Goal: Task Accomplishment & Management: Use online tool/utility

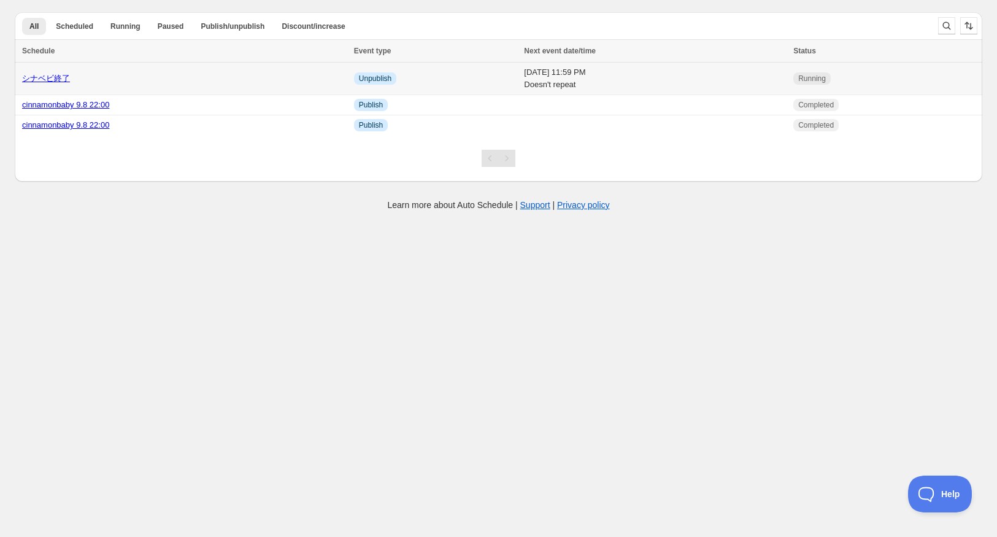
click at [53, 81] on link "シナベビ終了" at bounding box center [46, 78] width 48 height 9
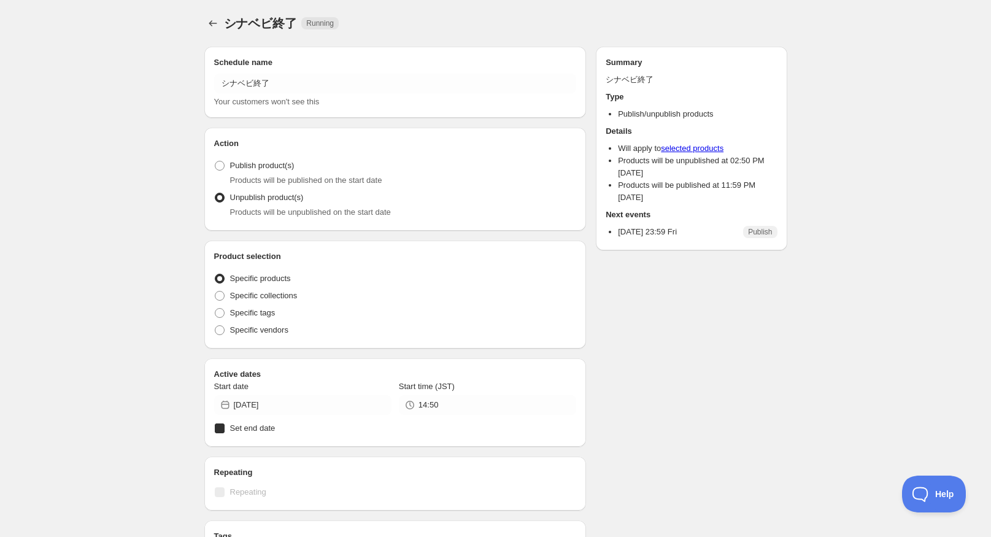
radio input "true"
checkbox input "true"
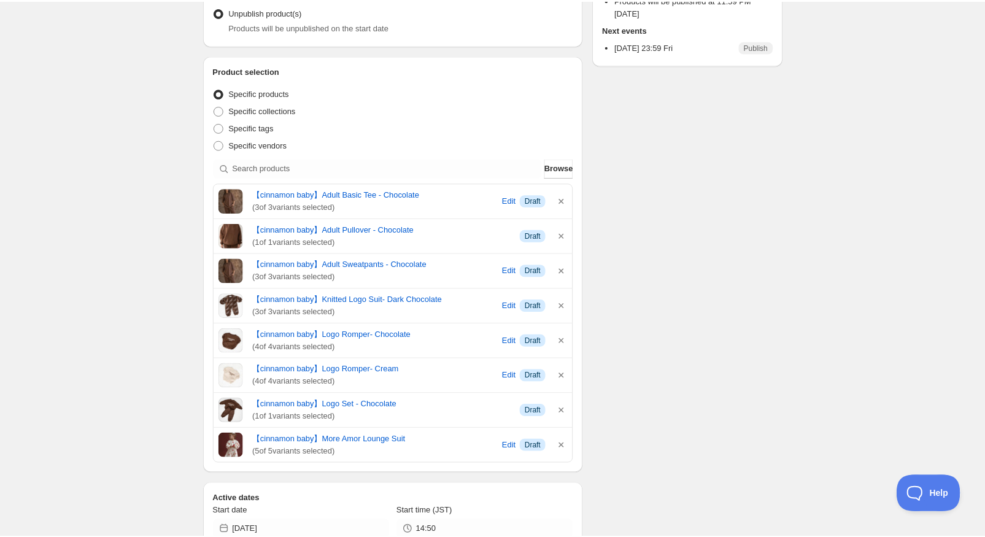
scroll to position [184, 0]
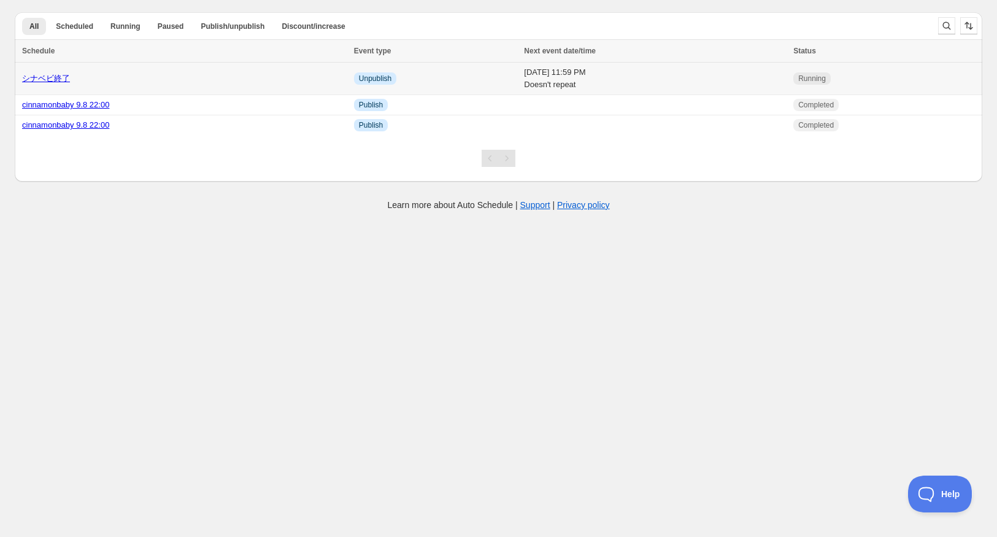
click at [67, 78] on link "シナベビ終了" at bounding box center [46, 78] width 48 height 9
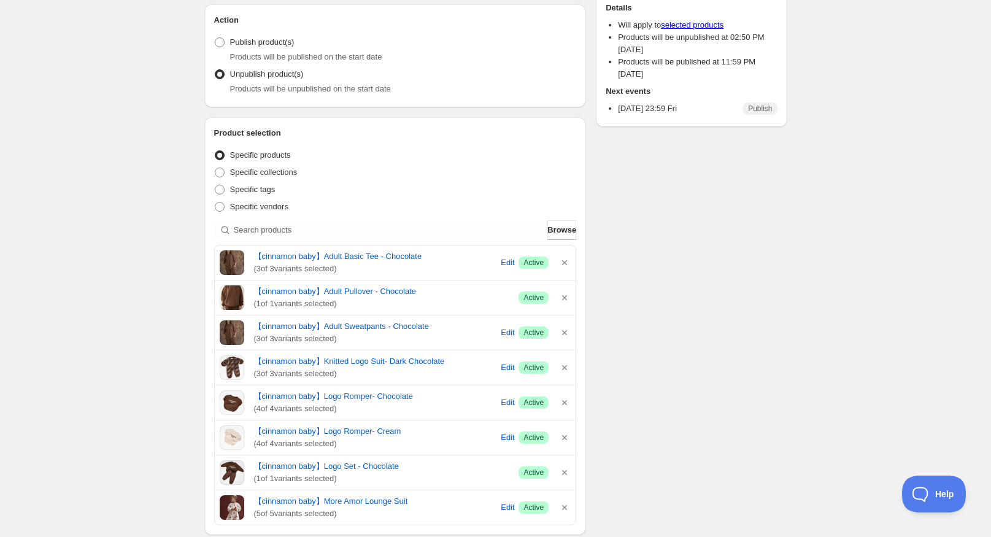
scroll to position [142, 0]
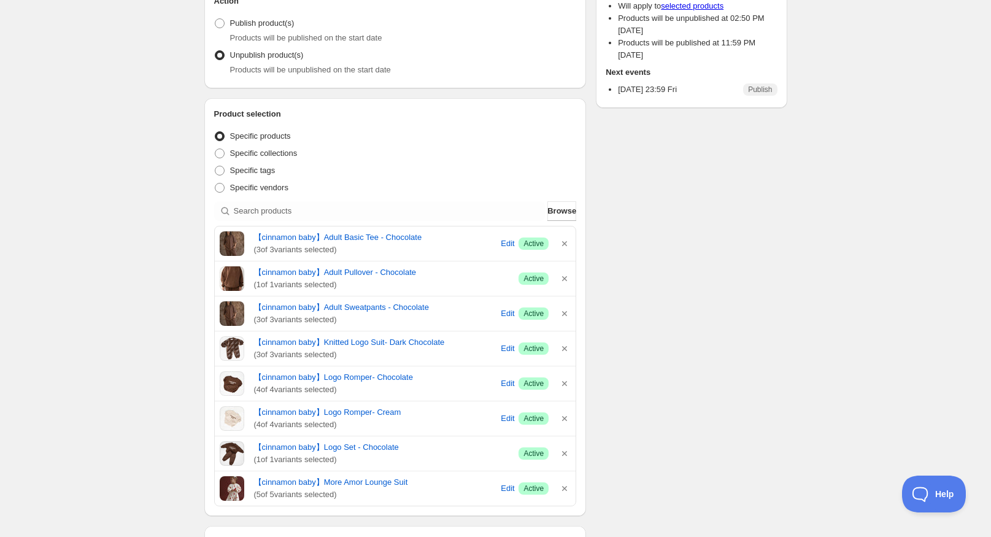
click at [686, 332] on div "Schedule name シナベビ終了 Your customers won't see this Action Action Publish produc…" at bounding box center [490, 510] width 593 height 1232
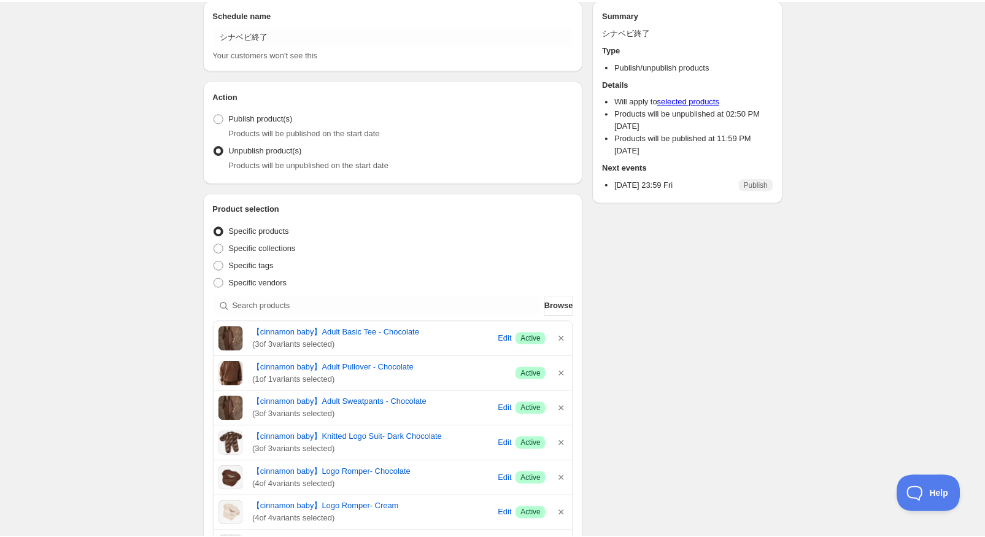
scroll to position [0, 0]
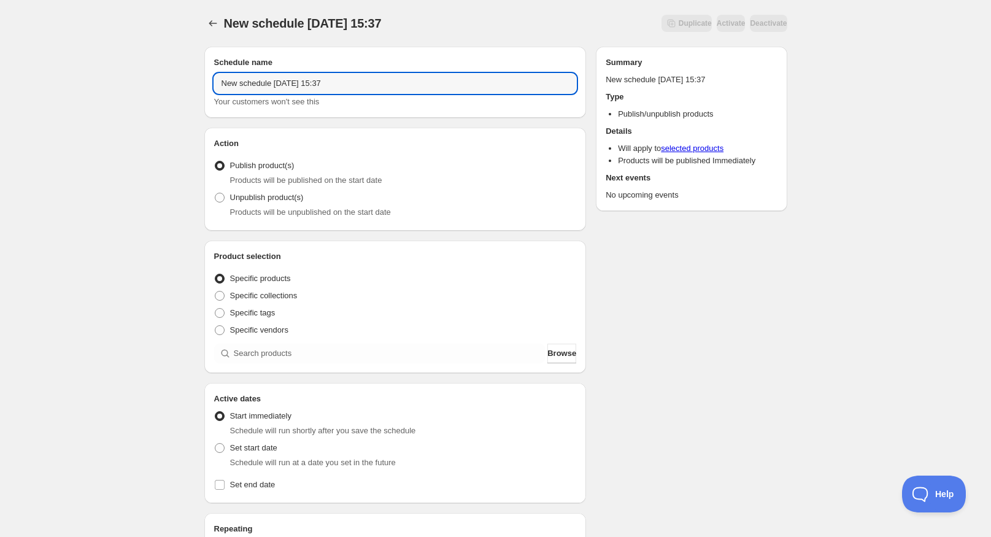
drag, startPoint x: 350, startPoint y: 79, endPoint x: 193, endPoint y: 87, distance: 157.3
click at [193, 87] on div "New schedule [DATE] 15:37. This page is ready New schedule [DATE] 15:37 Duplica…" at bounding box center [496, 455] width 612 height 910
type input "ORGANICZOO"
click at [150, 250] on div "ORGANICZOO. This page is ready ORGANICZOO Duplicate Activate Deactivate More ac…" at bounding box center [495, 467] width 991 height 935
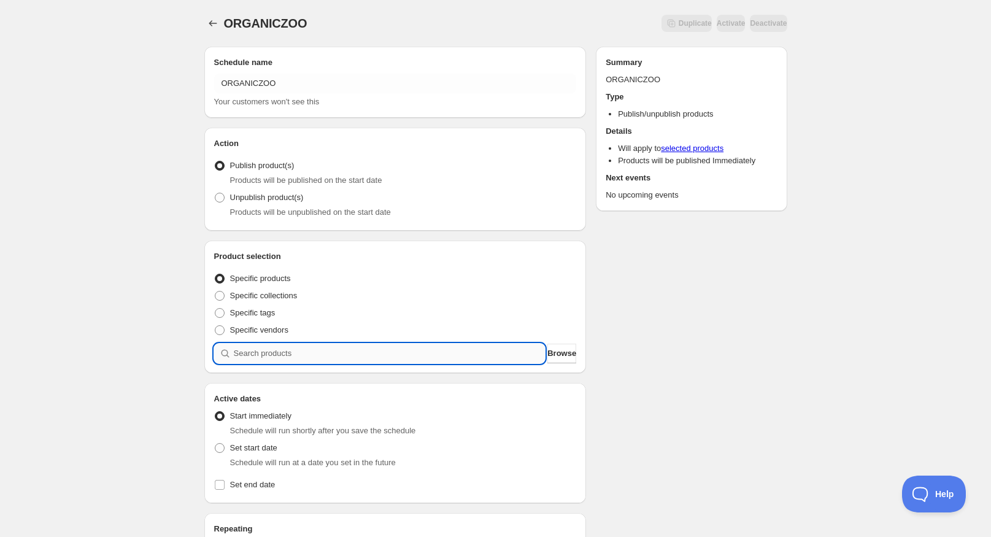
click at [442, 350] on input "search" at bounding box center [390, 354] width 312 height 20
click at [547, 348] on span "Browse" at bounding box center [561, 353] width 29 height 12
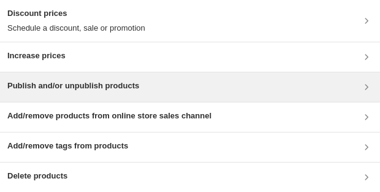
click at [191, 94] on div "Publish and/or unpublish products" at bounding box center [190, 86] width 380 height 29
